Goal: Task Accomplishment & Management: Manage account settings

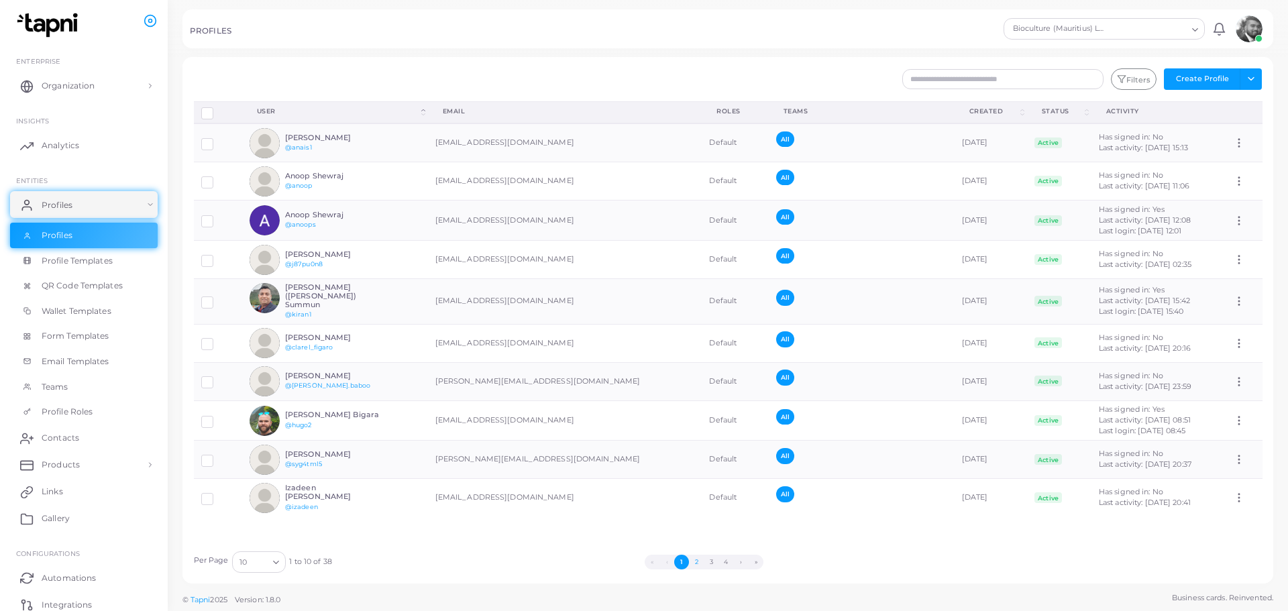
click at [695, 563] on button "2" at bounding box center [696, 562] width 15 height 15
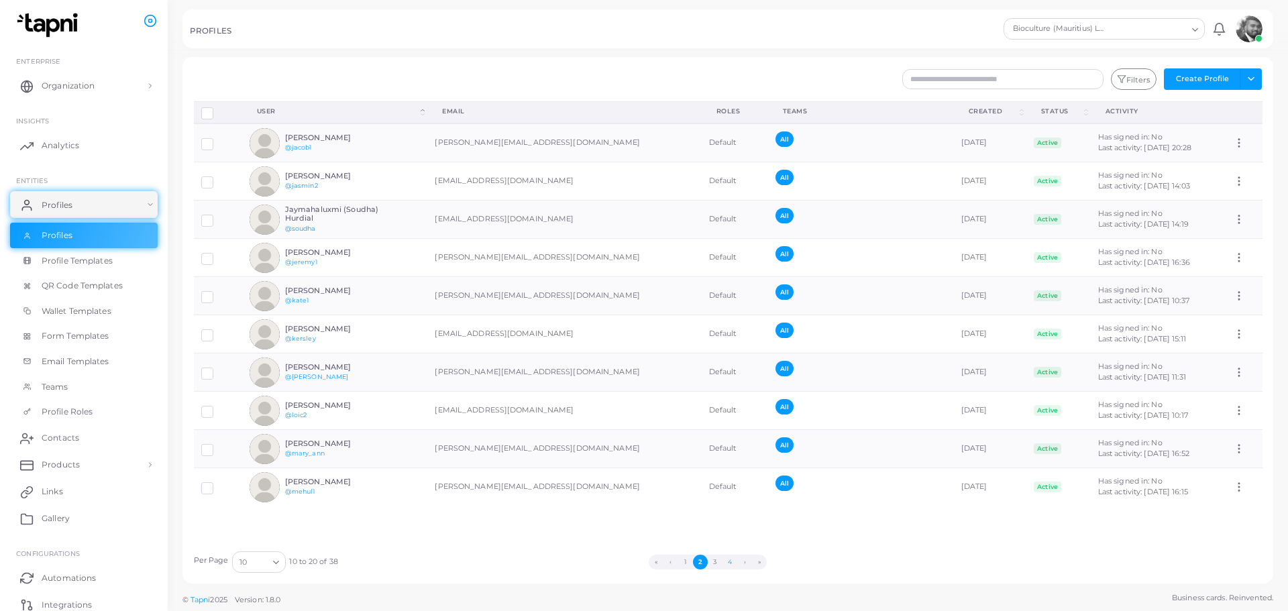
click at [732, 562] on button "4" at bounding box center [729, 562] width 15 height 15
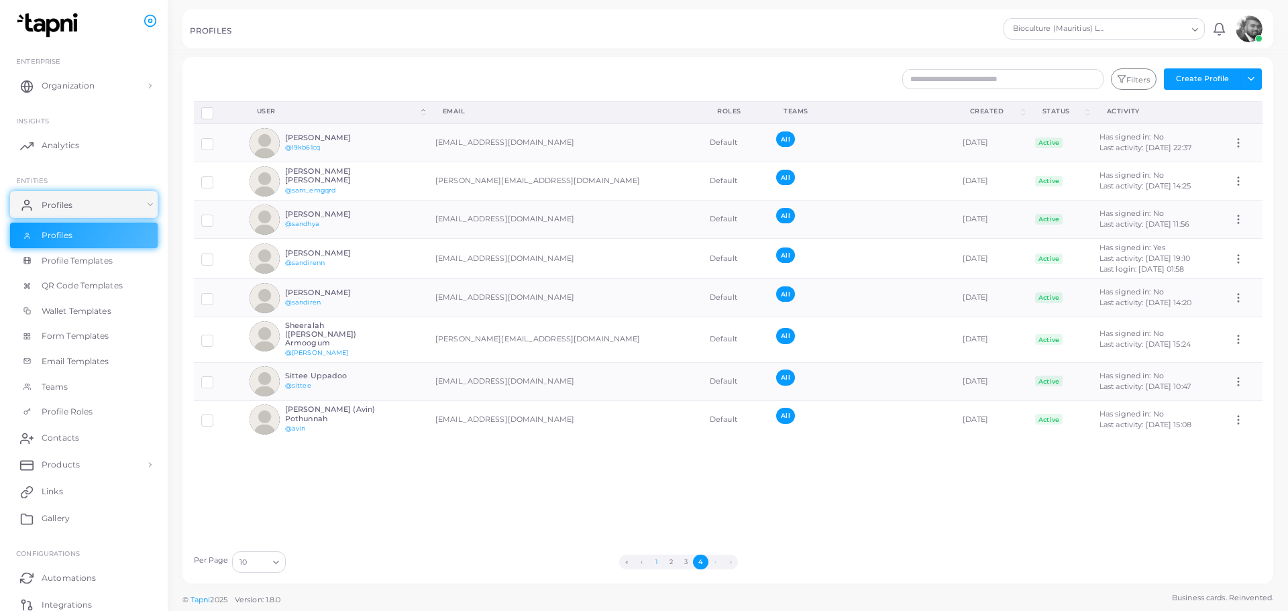
click at [654, 561] on button "1" at bounding box center [656, 562] width 15 height 15
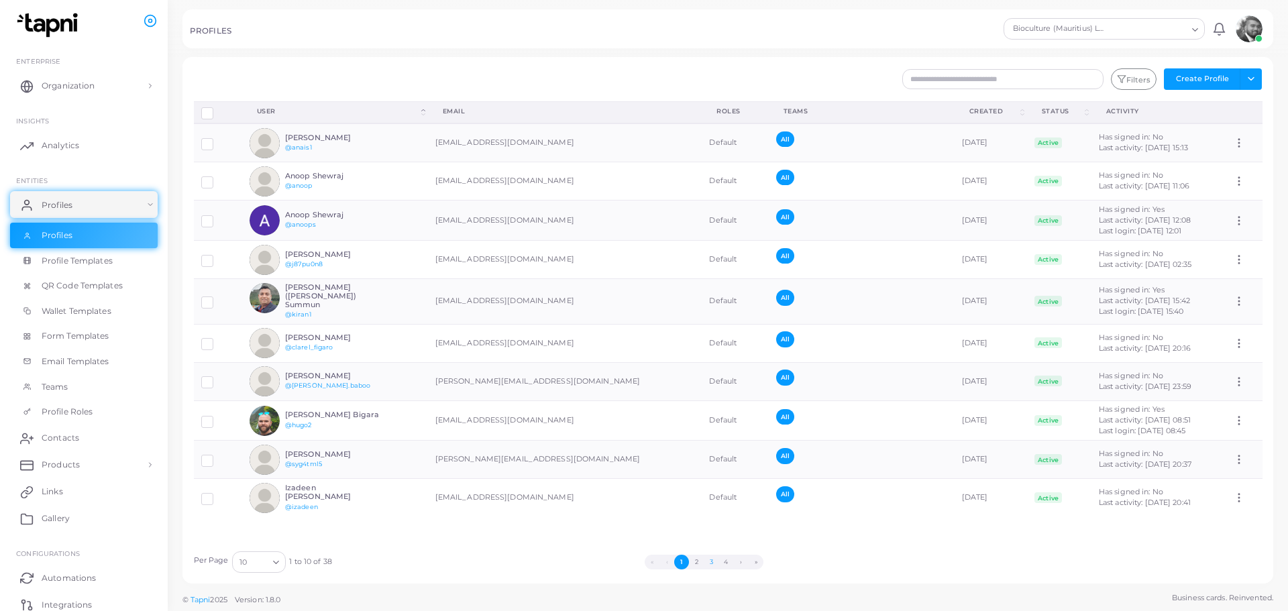
click at [710, 561] on button "3" at bounding box center [711, 562] width 15 height 15
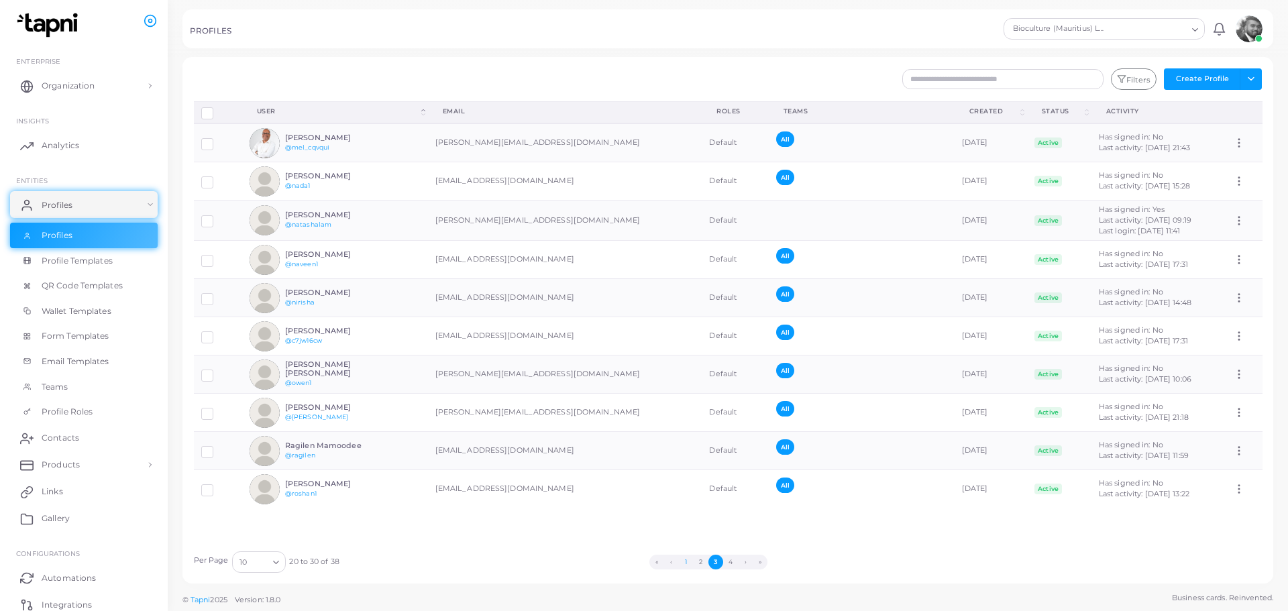
click at [685, 561] on button "1" at bounding box center [686, 562] width 15 height 15
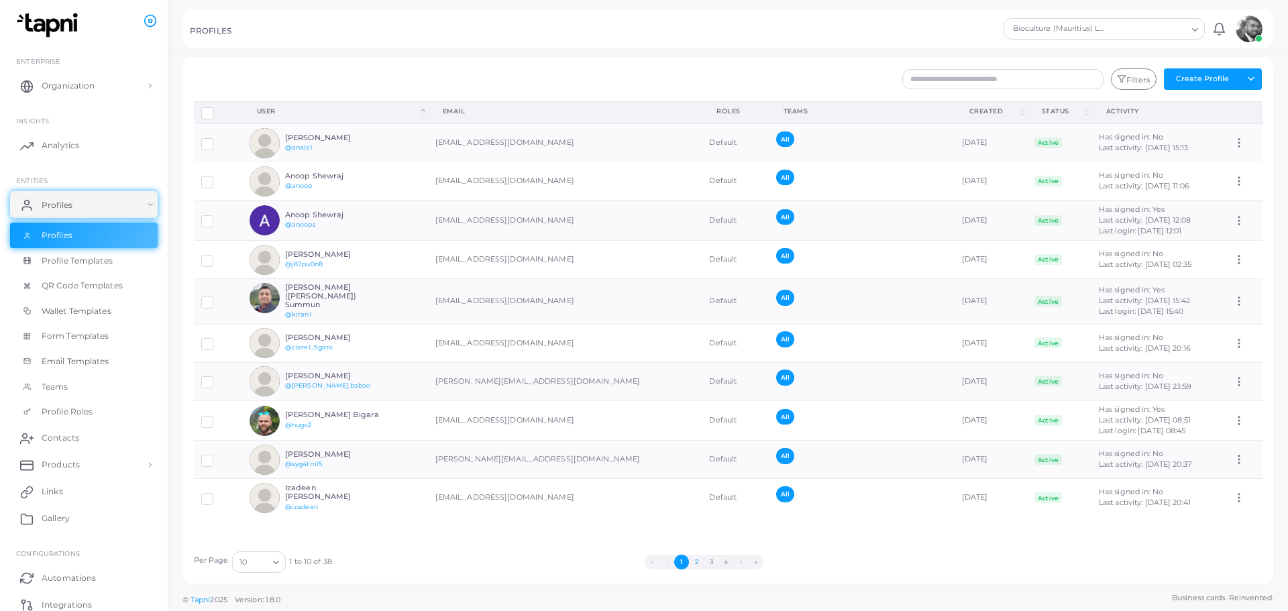
click at [699, 560] on button "2" at bounding box center [696, 562] width 15 height 15
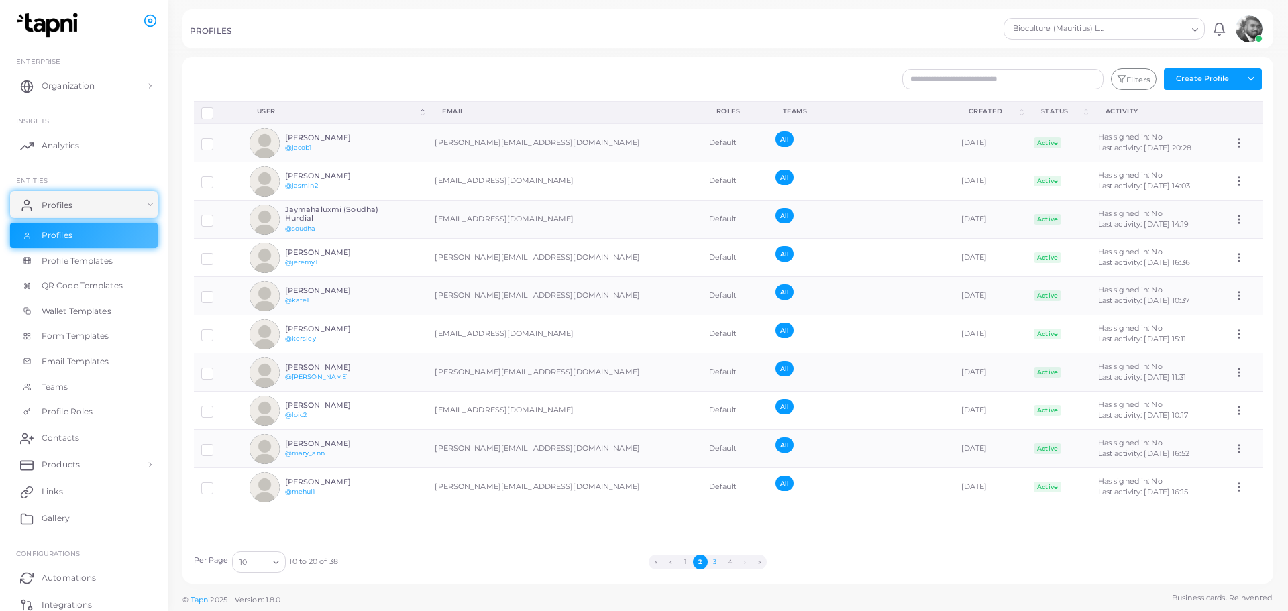
click at [714, 561] on button "3" at bounding box center [715, 562] width 15 height 15
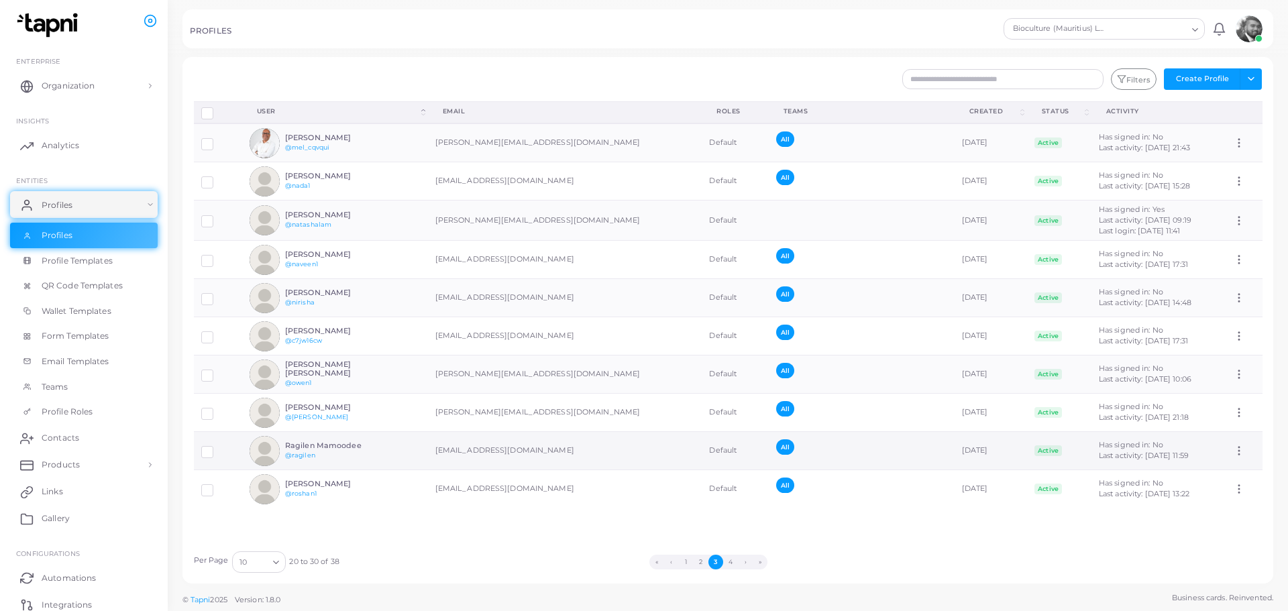
click at [1238, 451] on circle at bounding box center [1238, 450] width 1 height 1
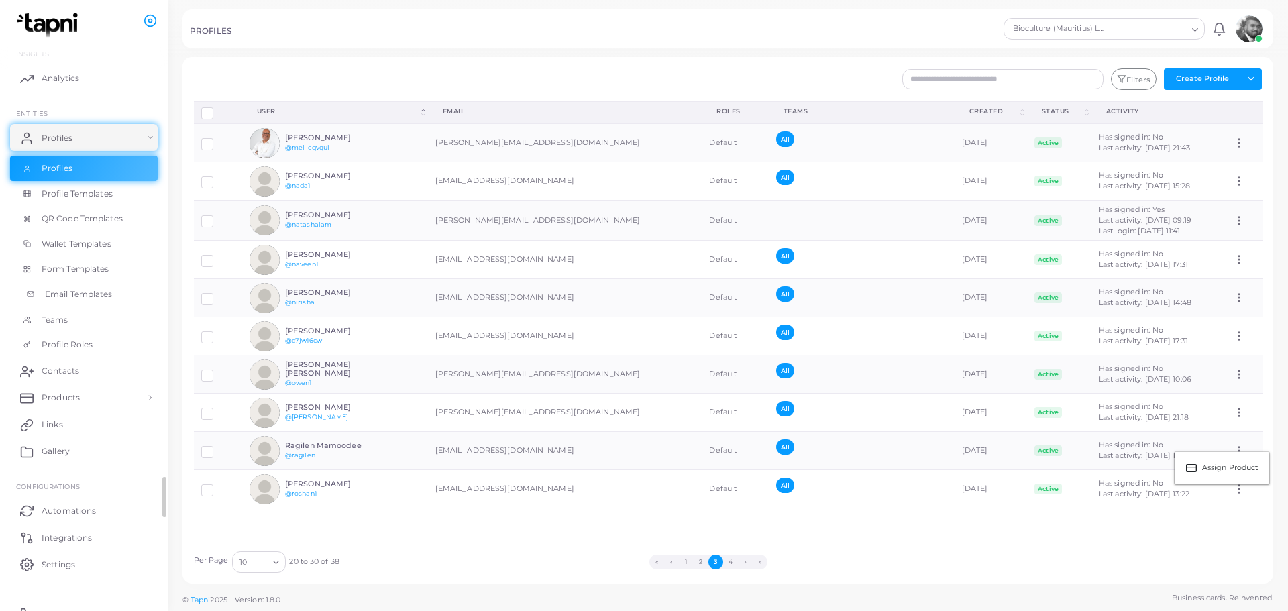
scroll to position [83, 0]
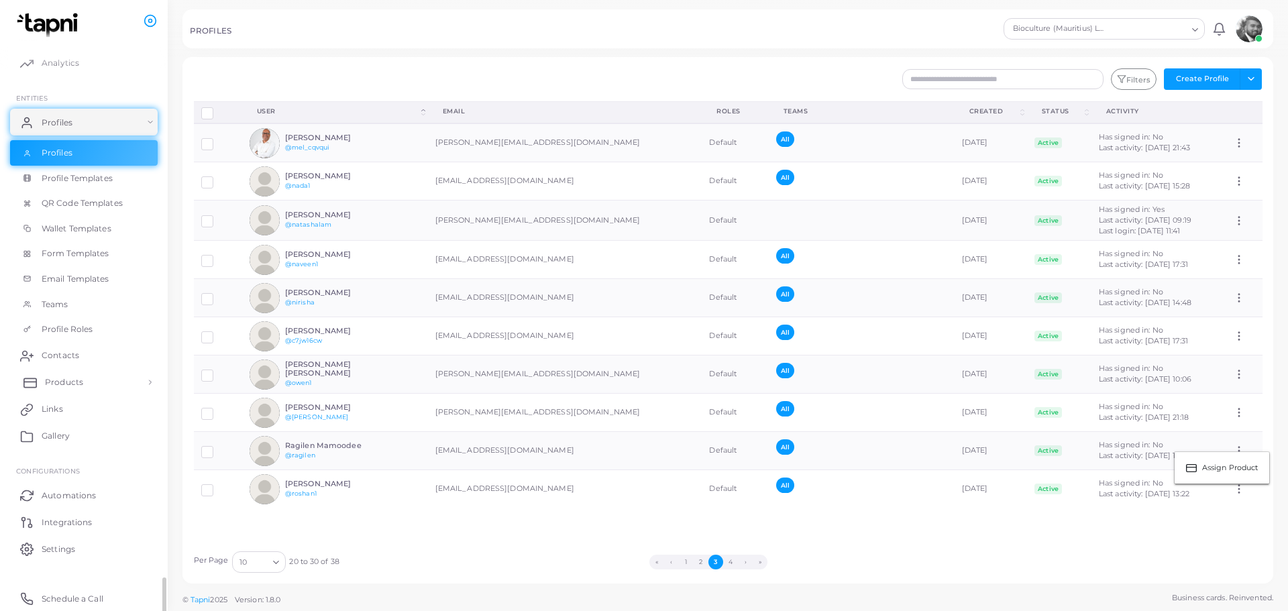
click at [105, 381] on link "Products" at bounding box center [84, 382] width 148 height 27
click at [83, 411] on link "Products" at bounding box center [84, 412] width 148 height 25
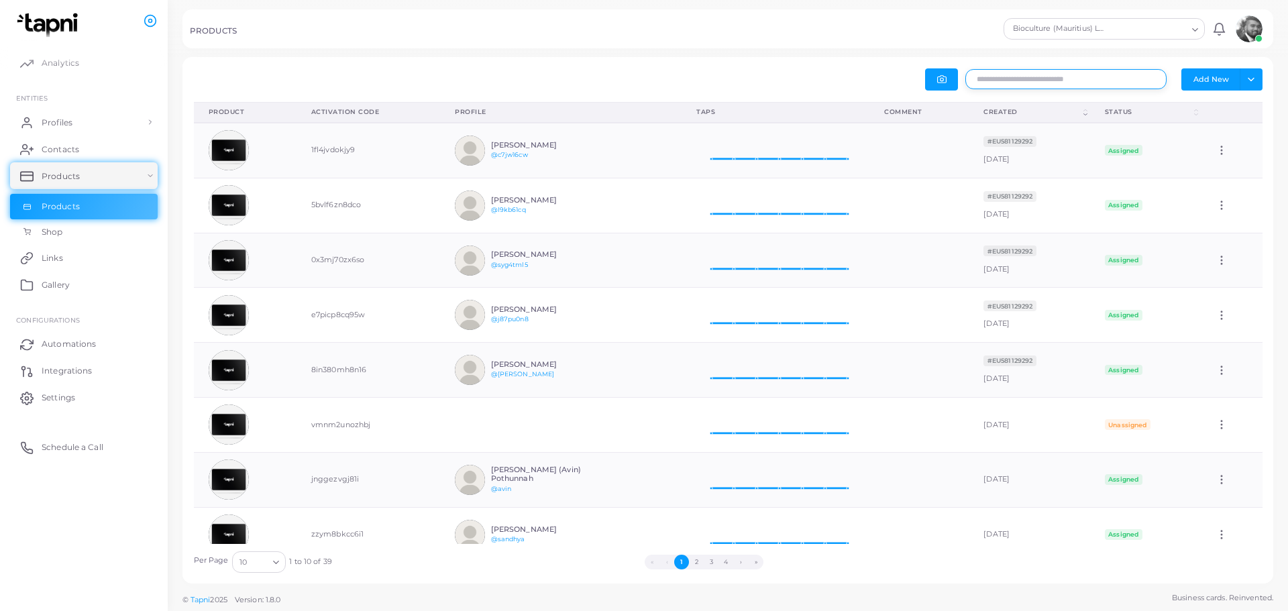
click at [1026, 83] on input "text" at bounding box center [1065, 79] width 201 height 20
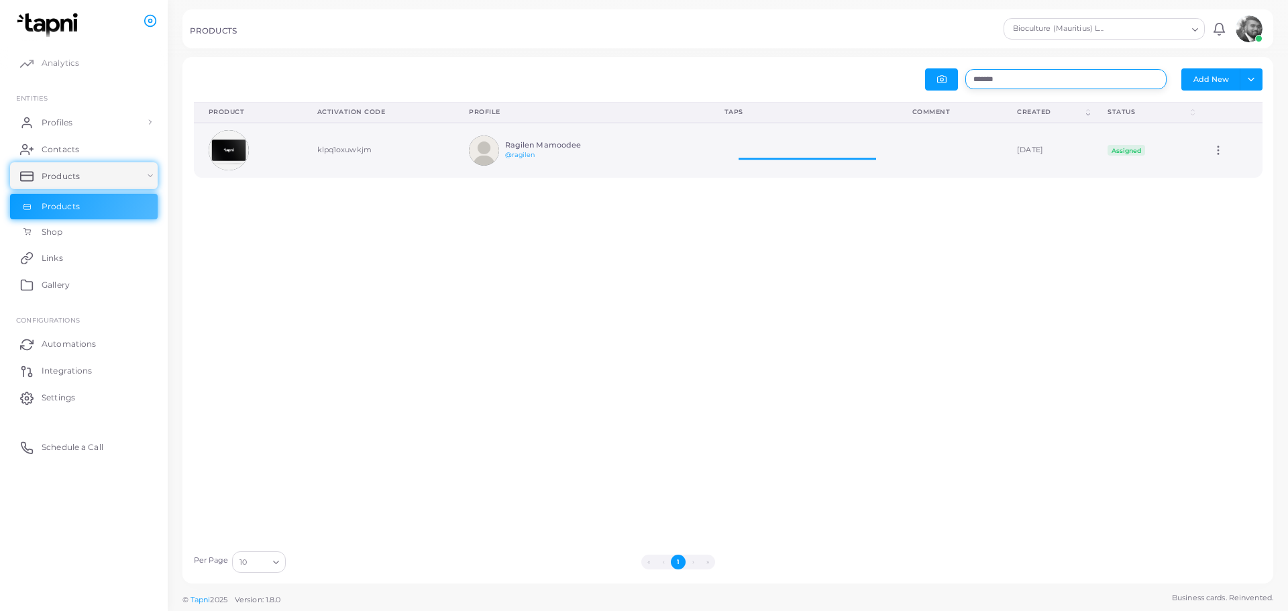
scroll to position [44, 178]
type input "*******"
click at [333, 149] on td "klpq1oxuwkjm" at bounding box center [379, 150] width 152 height 55
click at [1215, 147] on icon at bounding box center [1218, 150] width 12 height 12
click at [1240, 162] on span "Edit" at bounding box center [1232, 163] width 14 height 11
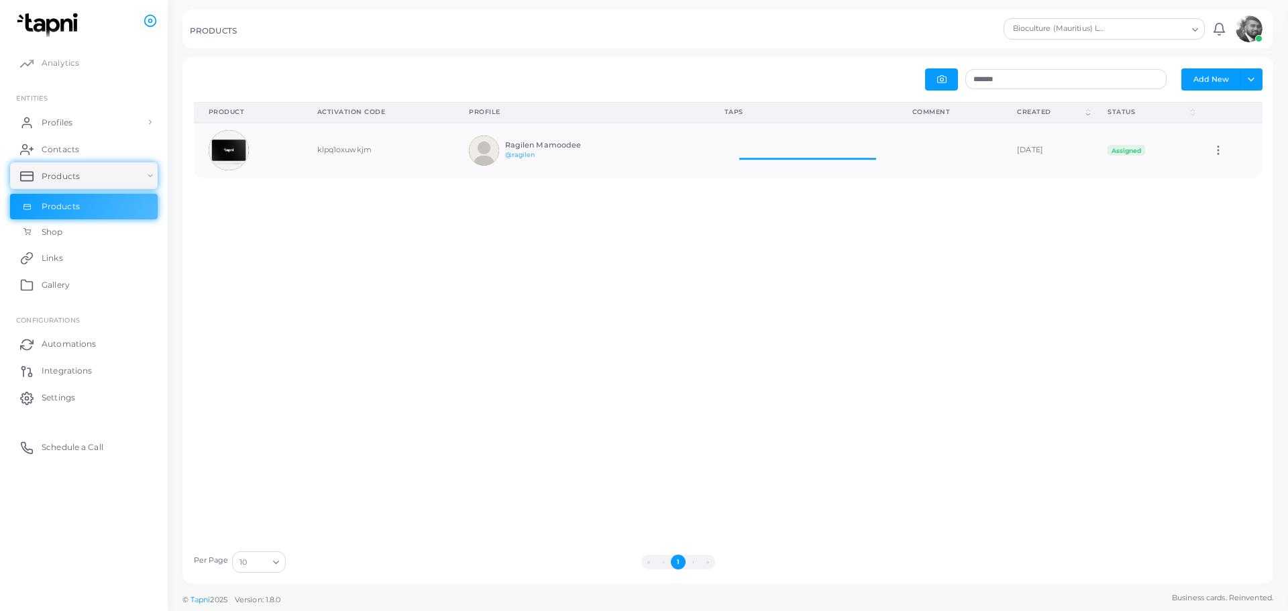
scroll to position [11, 11]
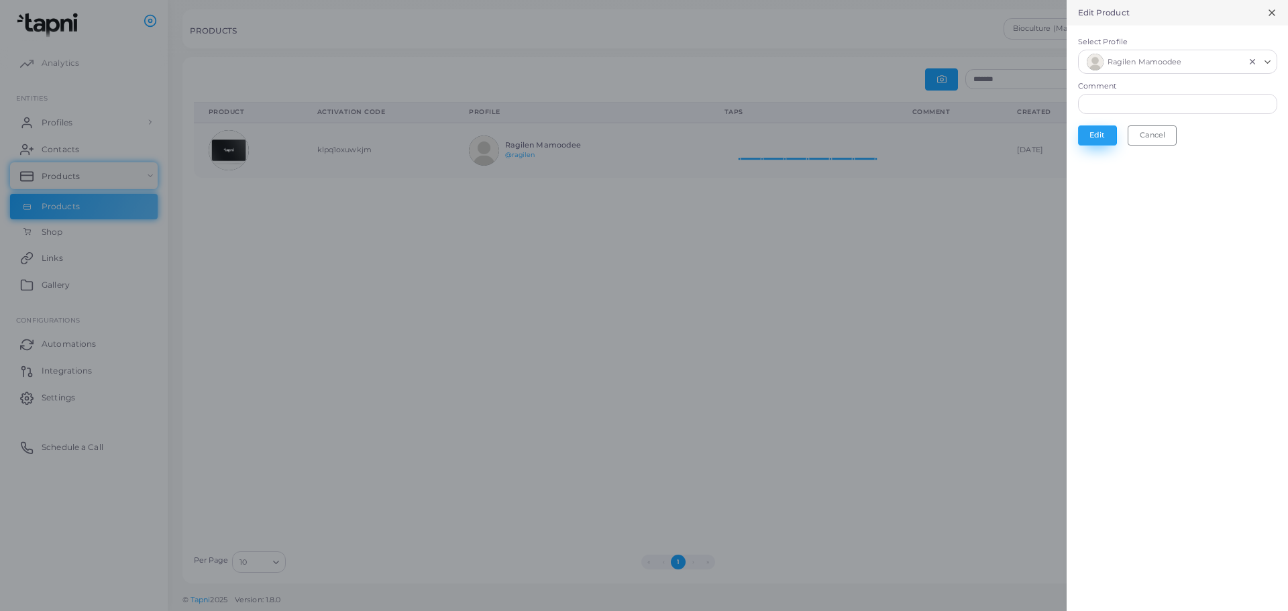
click at [1099, 134] on button "Edit" at bounding box center [1097, 135] width 39 height 20
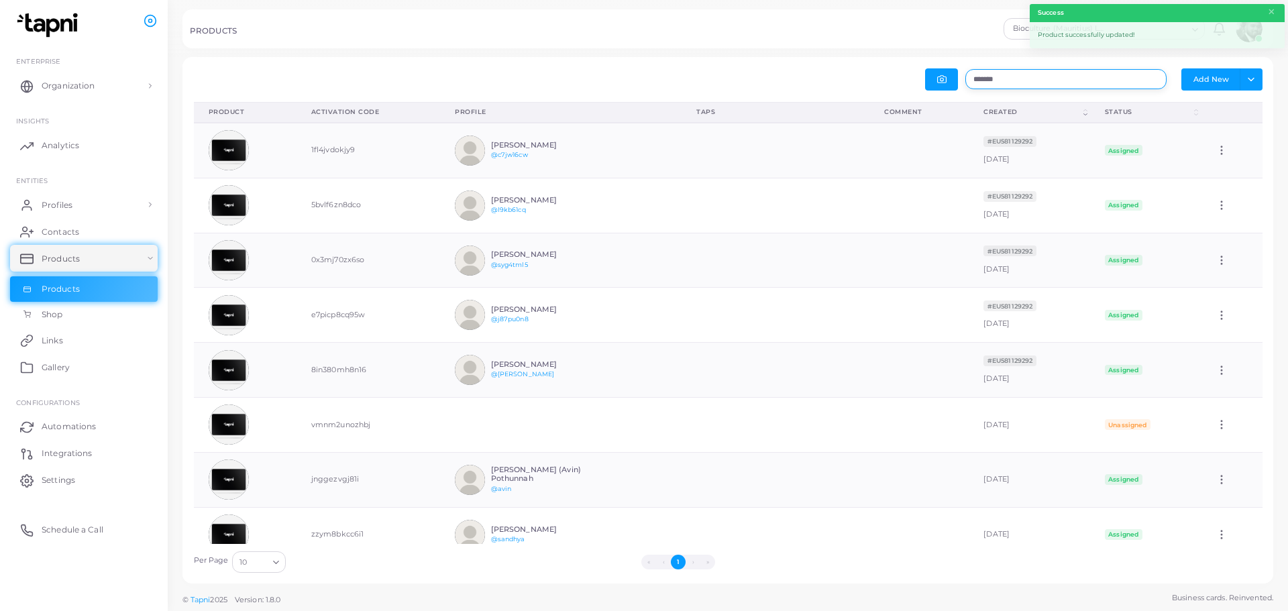
click at [1041, 84] on input "*******" at bounding box center [1065, 79] width 201 height 20
click at [99, 201] on link "Profiles" at bounding box center [84, 204] width 148 height 27
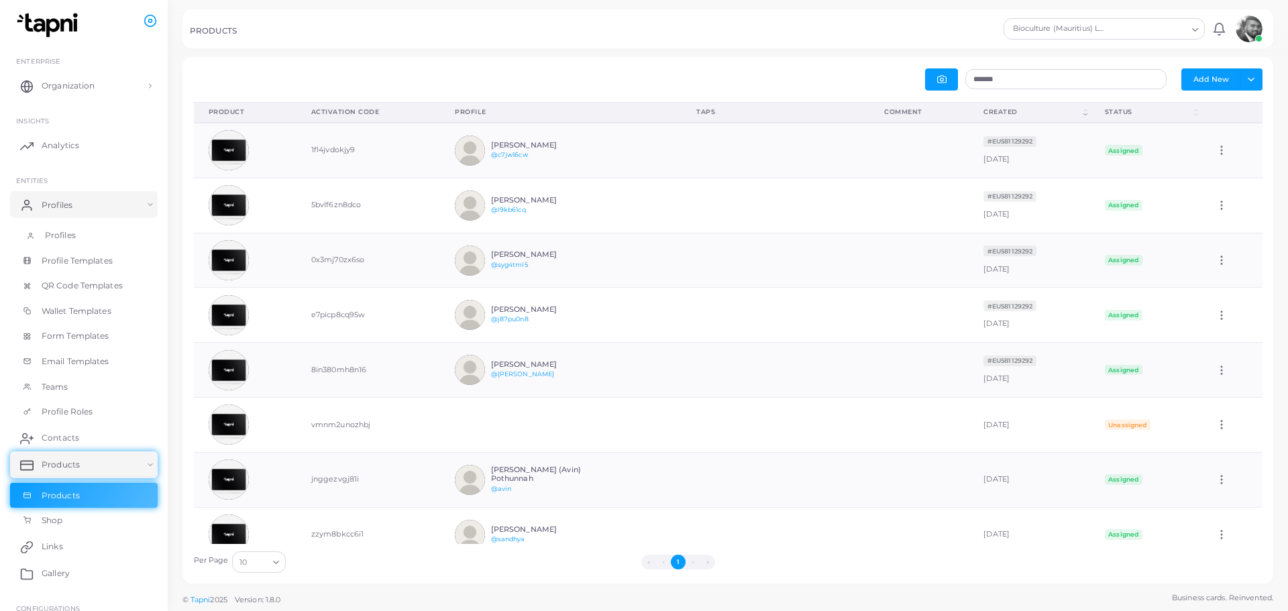
click at [64, 233] on span "Profiles" at bounding box center [60, 235] width 31 height 12
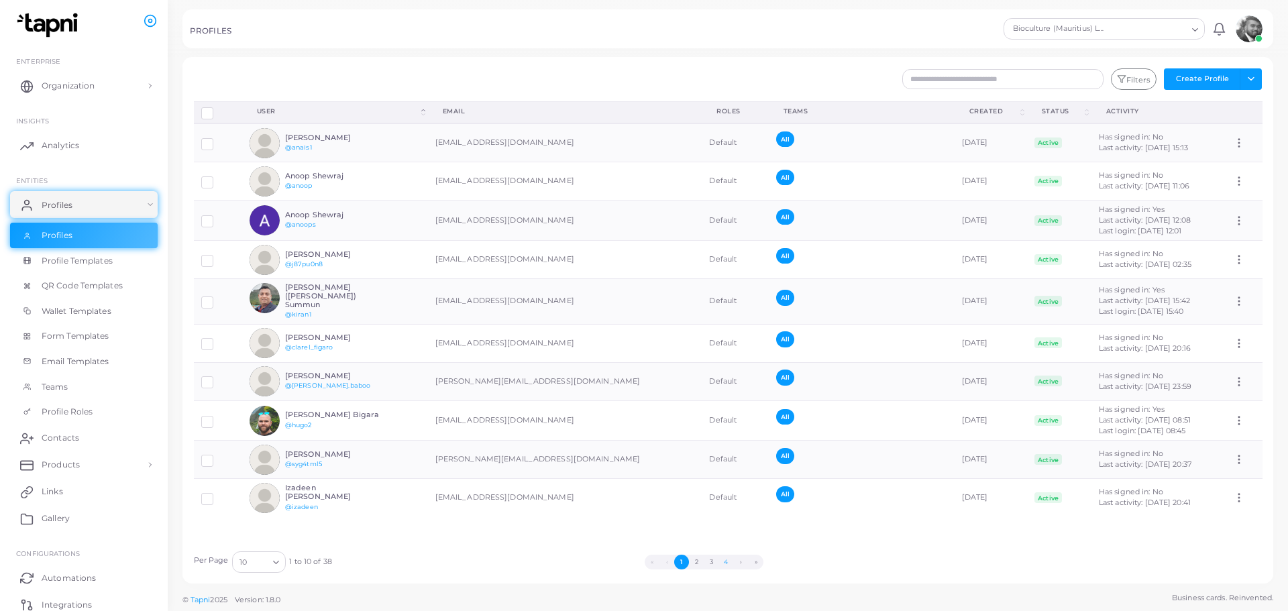
click at [724, 565] on button "4" at bounding box center [725, 562] width 15 height 15
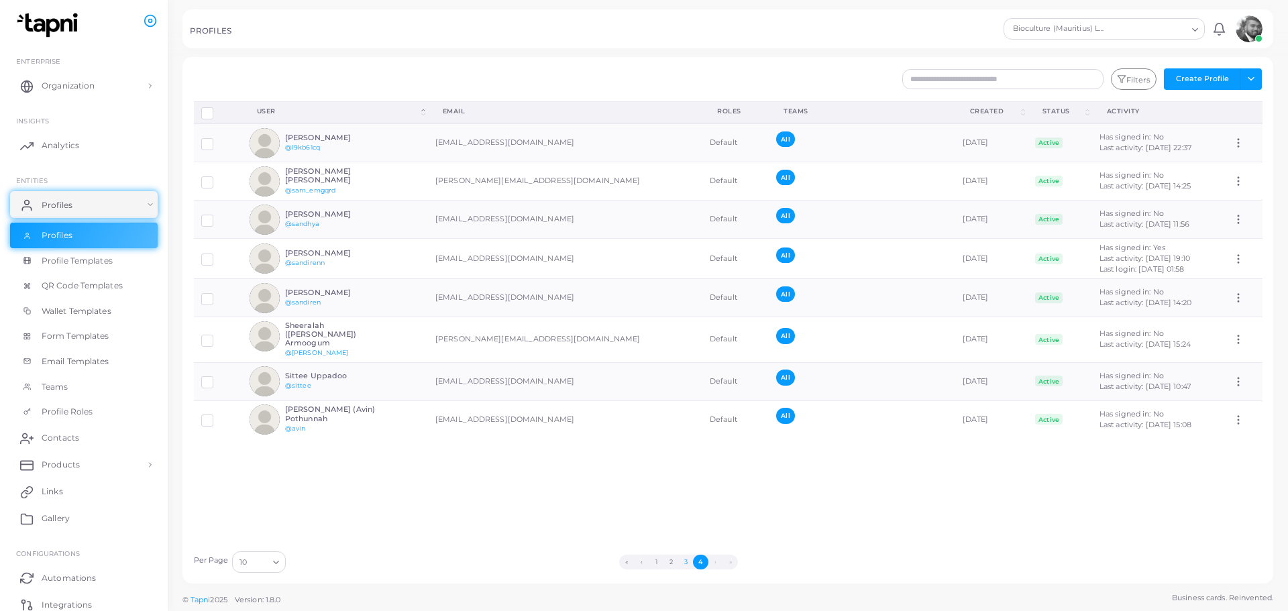
click at [686, 561] on button "3" at bounding box center [685, 562] width 15 height 15
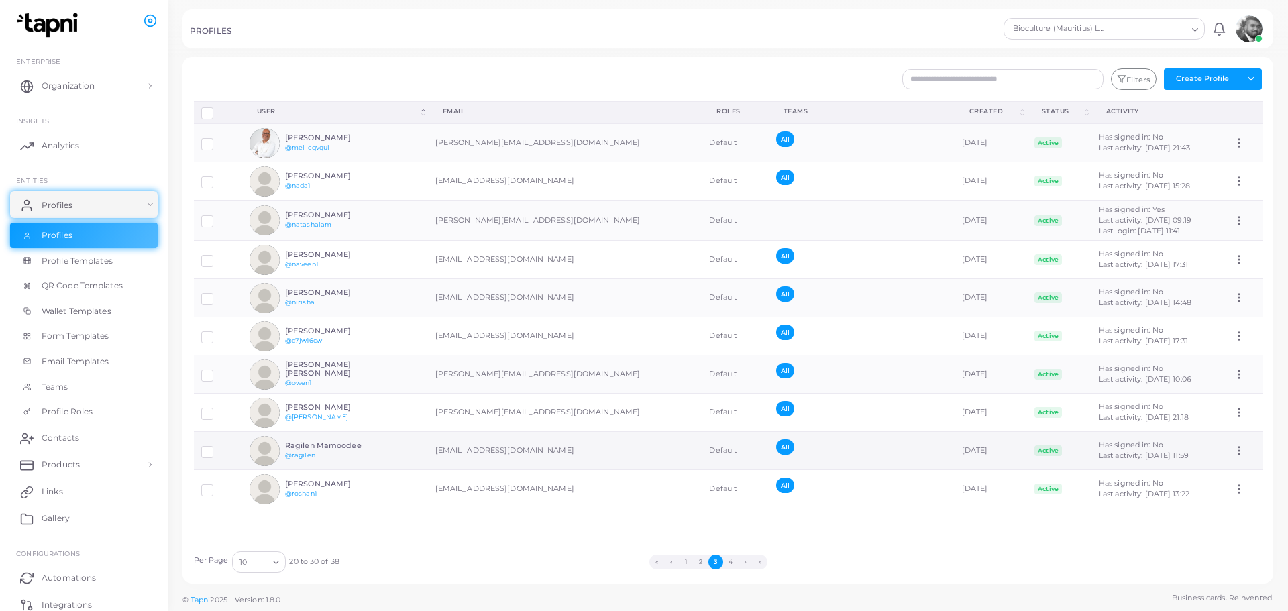
click at [217, 447] on label at bounding box center [217, 447] width 0 height 0
click at [616, 482] on button "Delete Profile" at bounding box center [603, 487] width 76 height 20
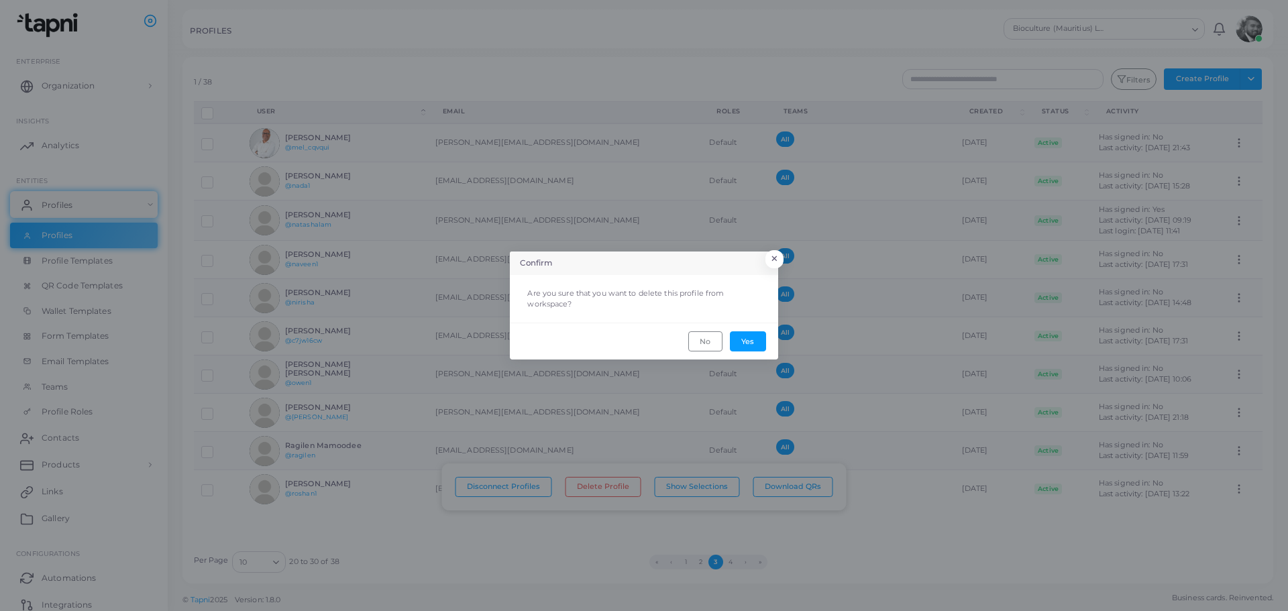
click at [740, 329] on footer "No Yes" at bounding box center [644, 341] width 268 height 36
click at [742, 336] on button "Yes" at bounding box center [748, 341] width 36 height 20
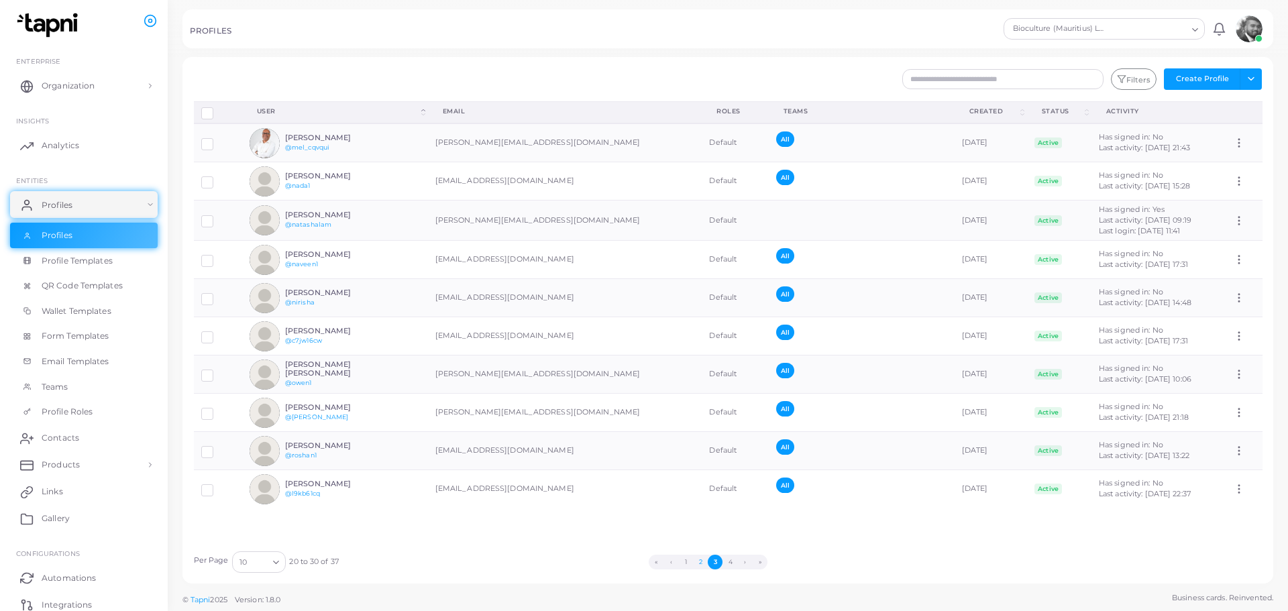
click at [702, 559] on button "2" at bounding box center [700, 562] width 15 height 15
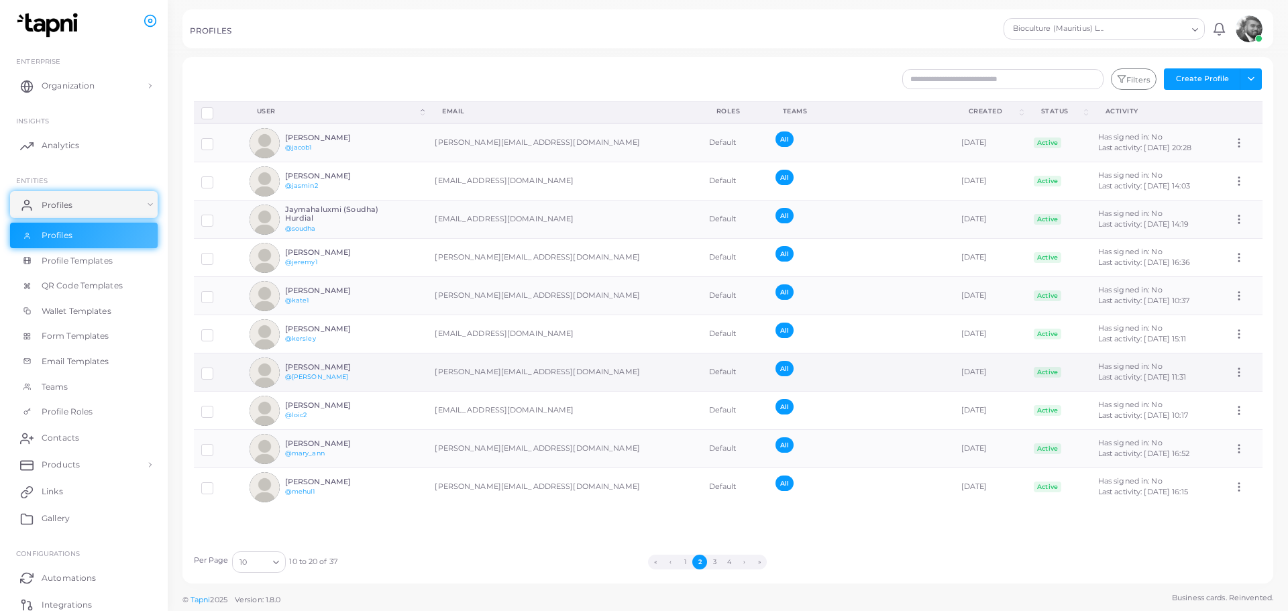
click at [280, 372] on div "[PERSON_NAME] @[PERSON_NAME]" at bounding box center [317, 373] width 134 height 30
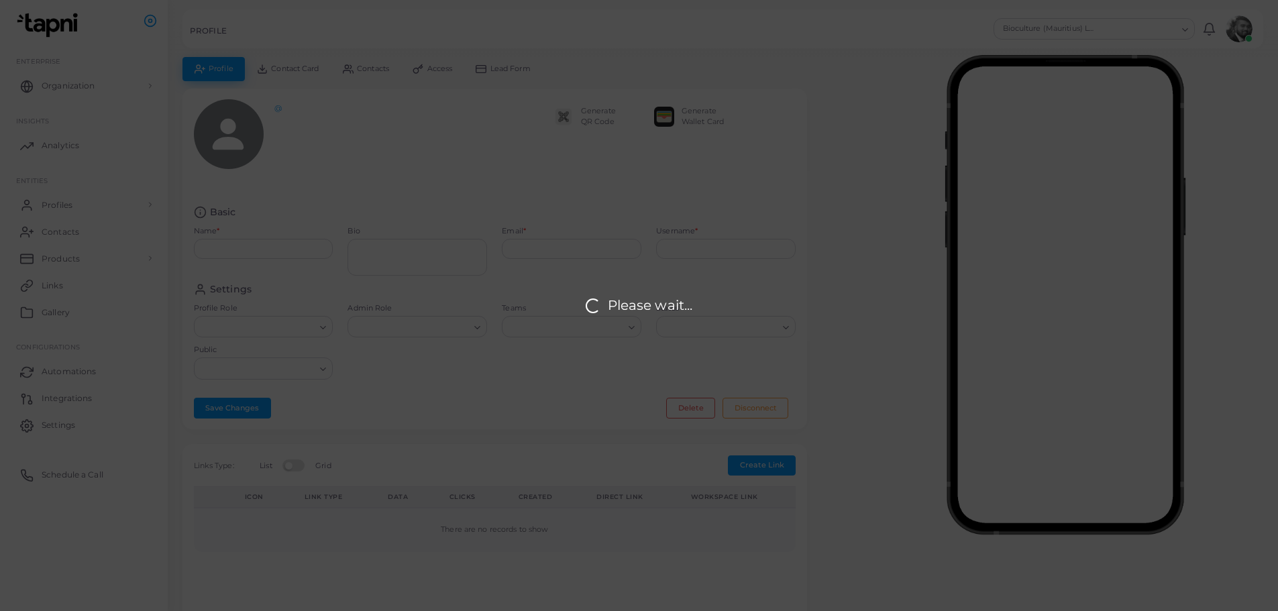
type input "**********"
type input "*******"
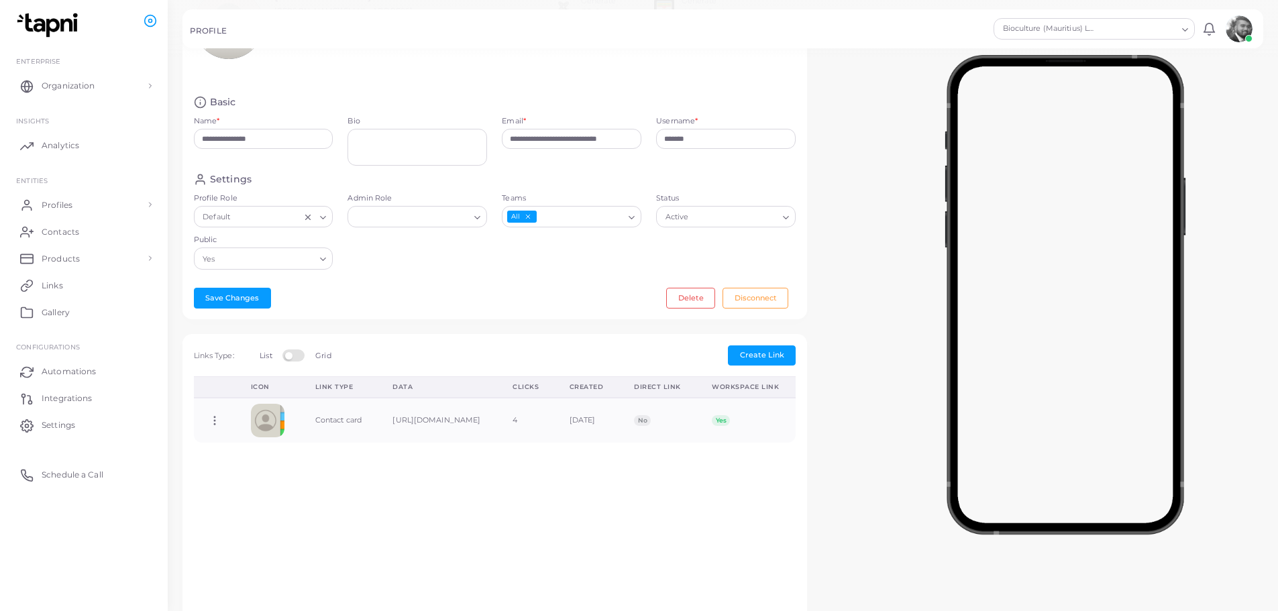
scroll to position [134, 0]
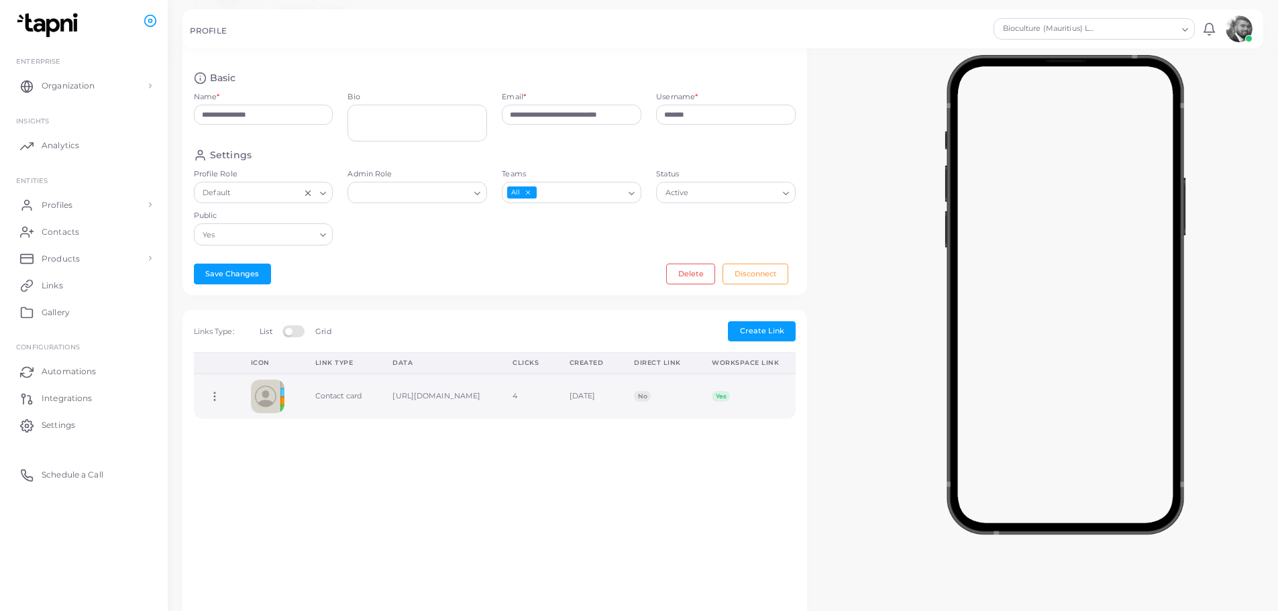
click at [271, 398] on img at bounding box center [268, 397] width 34 height 34
click at [216, 396] on icon at bounding box center [215, 396] width 12 height 12
click at [612, 470] on div "Icon Link Type Data Clicks Created Direct Link Workspace Link Copy Link Edit Li…" at bounding box center [494, 565] width 617 height 427
click at [498, 404] on td "[URL][DOMAIN_NAME]" at bounding box center [438, 396] width 120 height 45
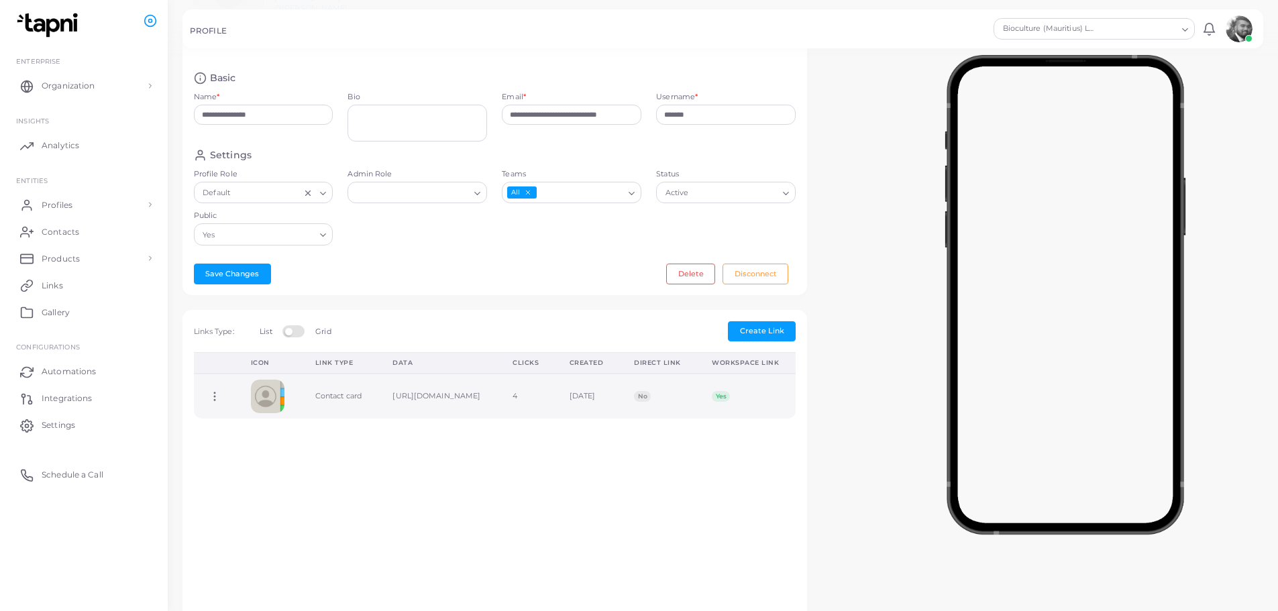
click at [496, 398] on td "[URL][DOMAIN_NAME]" at bounding box center [438, 396] width 120 height 45
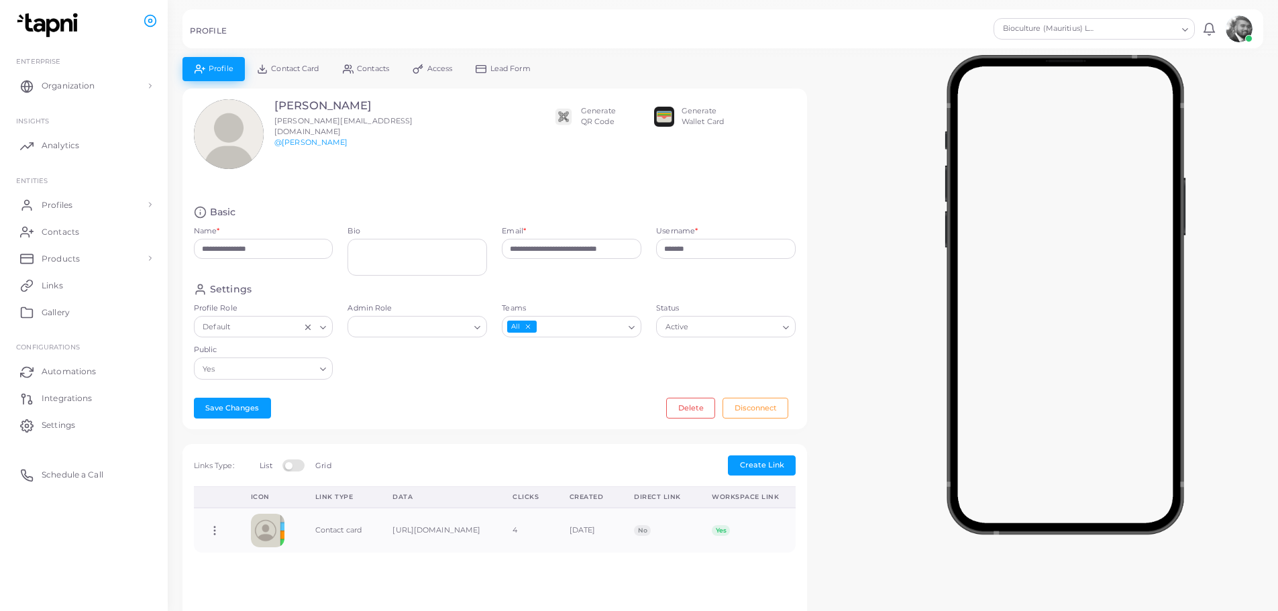
click at [282, 65] on span "Contact Card" at bounding box center [295, 68] width 48 height 7
